Goal: Find specific page/section: Find specific page/section

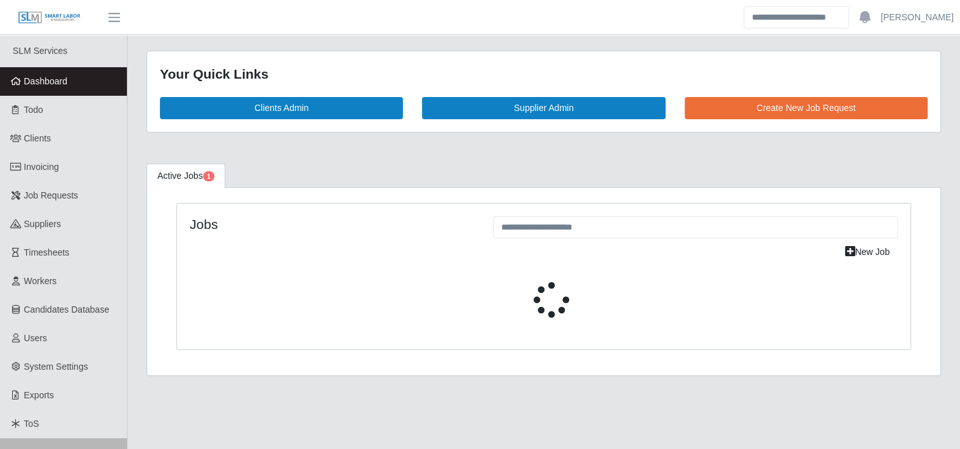
select select "****"
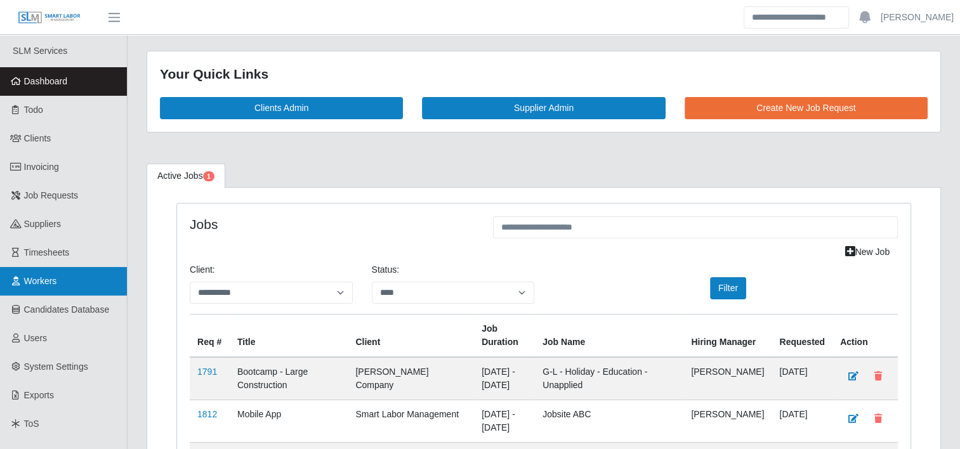
click at [41, 279] on span "Workers" at bounding box center [40, 281] width 33 height 10
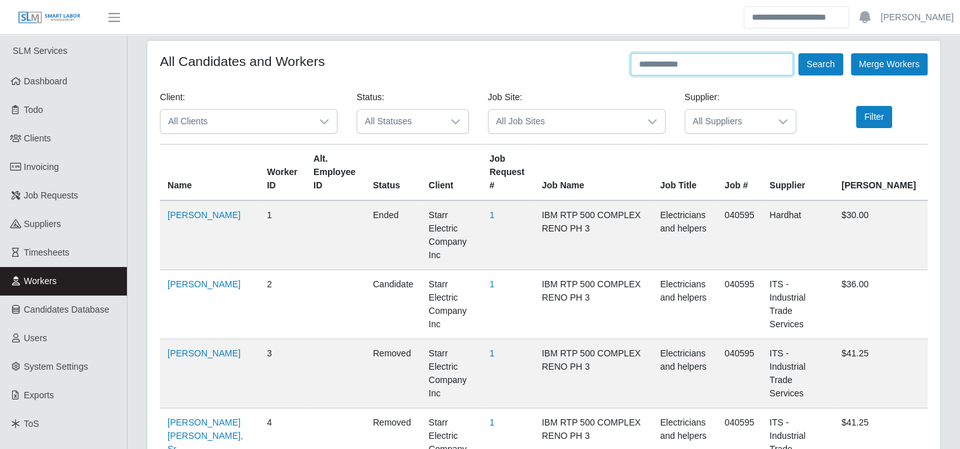
click at [659, 61] on input "text" at bounding box center [712, 64] width 162 height 22
click at [657, 65] on input "text" at bounding box center [712, 64] width 162 height 22
click at [798, 53] on button "Search" at bounding box center [820, 64] width 44 height 22
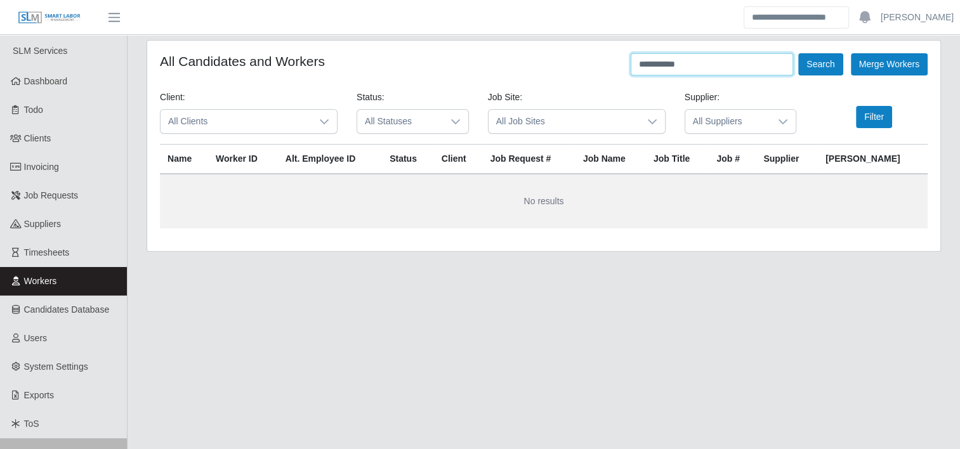
click at [798, 53] on button "Search" at bounding box center [820, 64] width 44 height 22
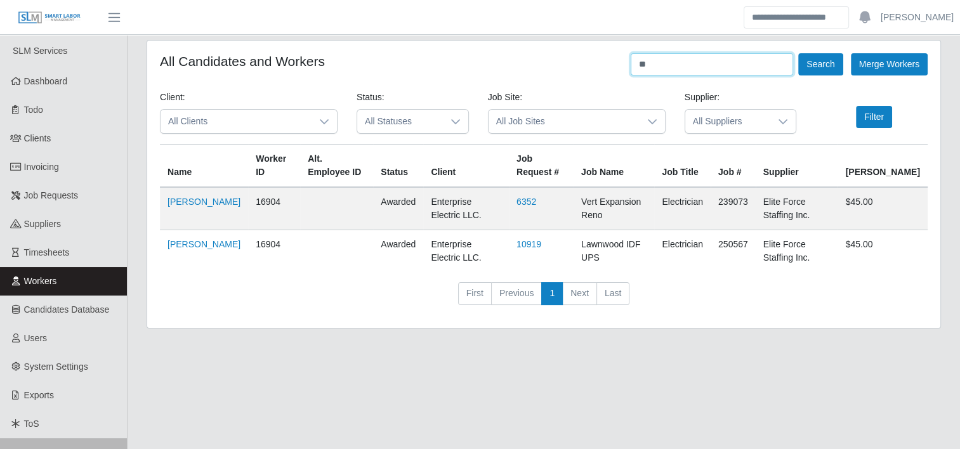
type input "*"
click at [798, 53] on button "Search" at bounding box center [820, 64] width 44 height 22
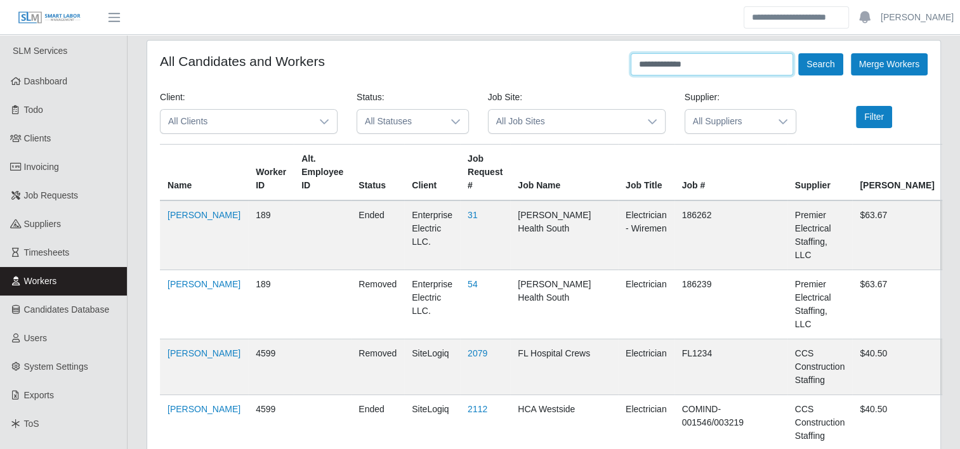
click at [702, 69] on input "**********" at bounding box center [712, 64] width 162 height 22
type input "*"
click at [798, 53] on button "Search" at bounding box center [820, 64] width 44 height 22
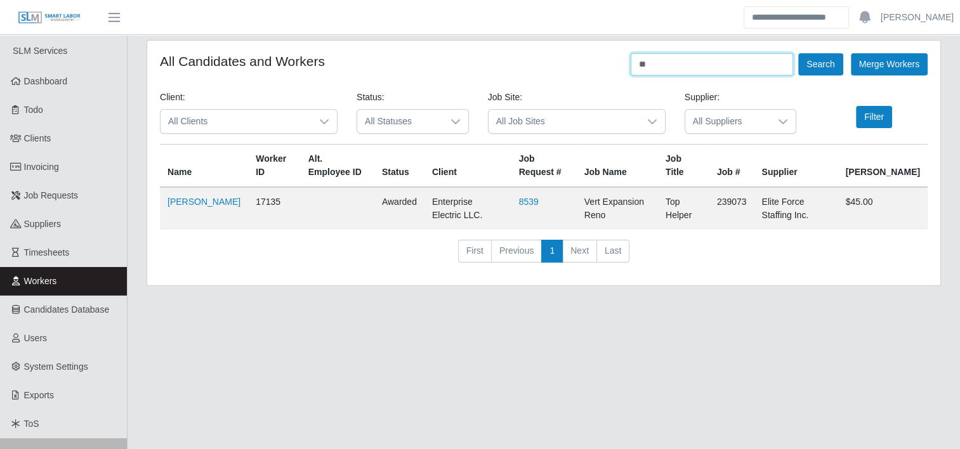
type input "*"
click at [798, 53] on button "Search" at bounding box center [820, 64] width 44 height 22
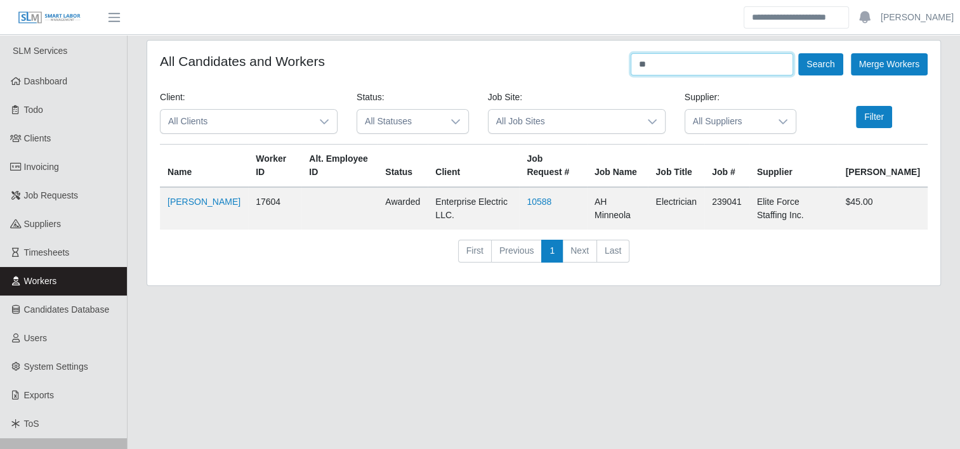
type input "*"
click at [711, 62] on input "text" at bounding box center [712, 64] width 162 height 22
type input "**********"
click at [798, 53] on button "Search" at bounding box center [820, 64] width 44 height 22
